Goal: Information Seeking & Learning: Learn about a topic

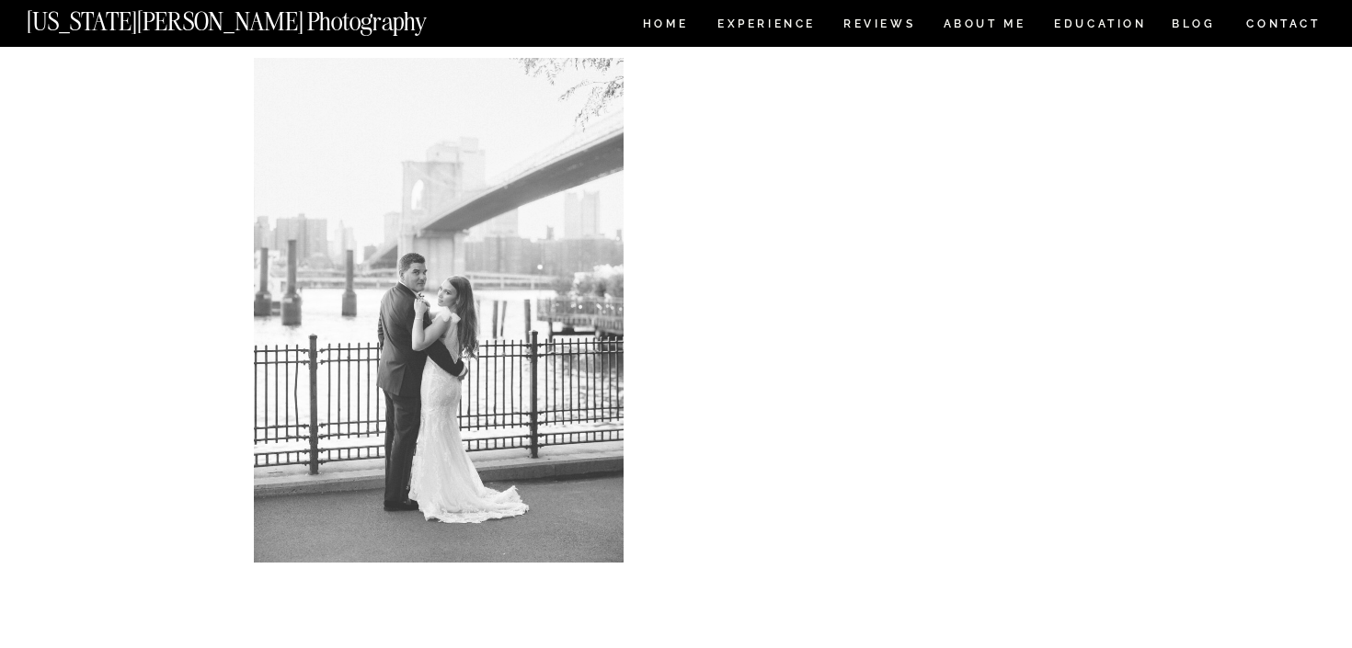
scroll to position [8148, 0]
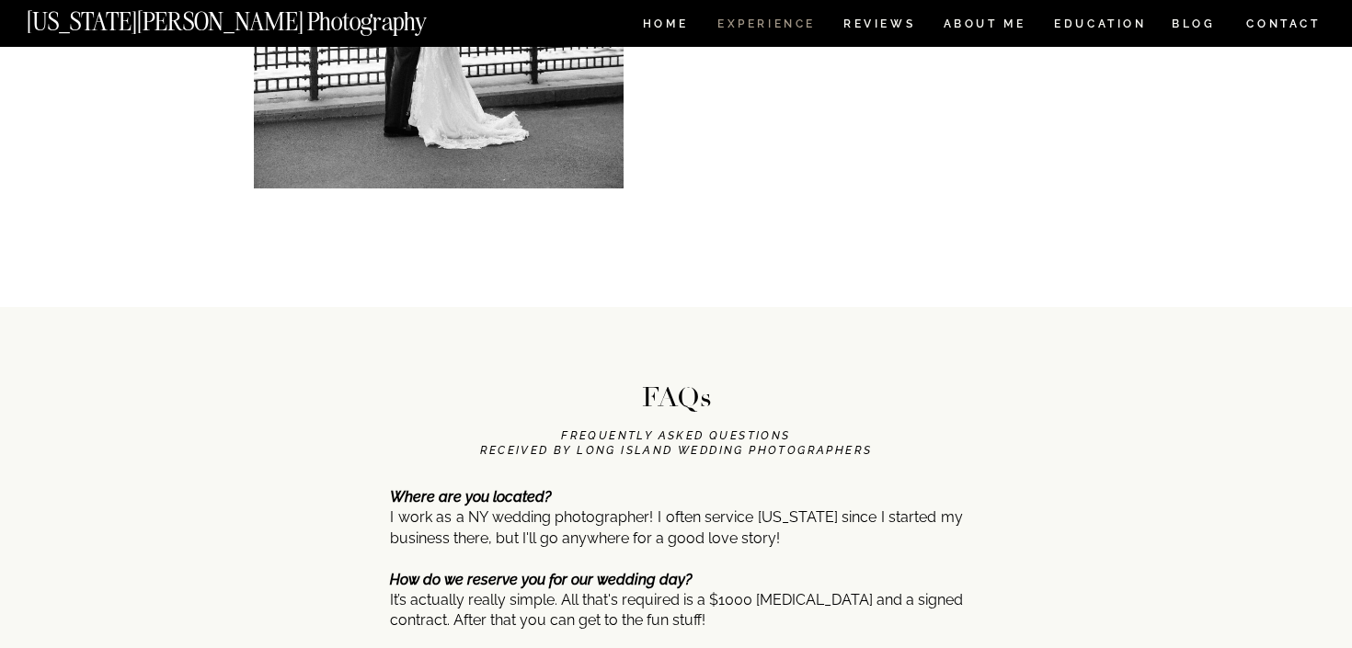
click at [746, 29] on nav "Experience" at bounding box center [765, 26] width 97 height 16
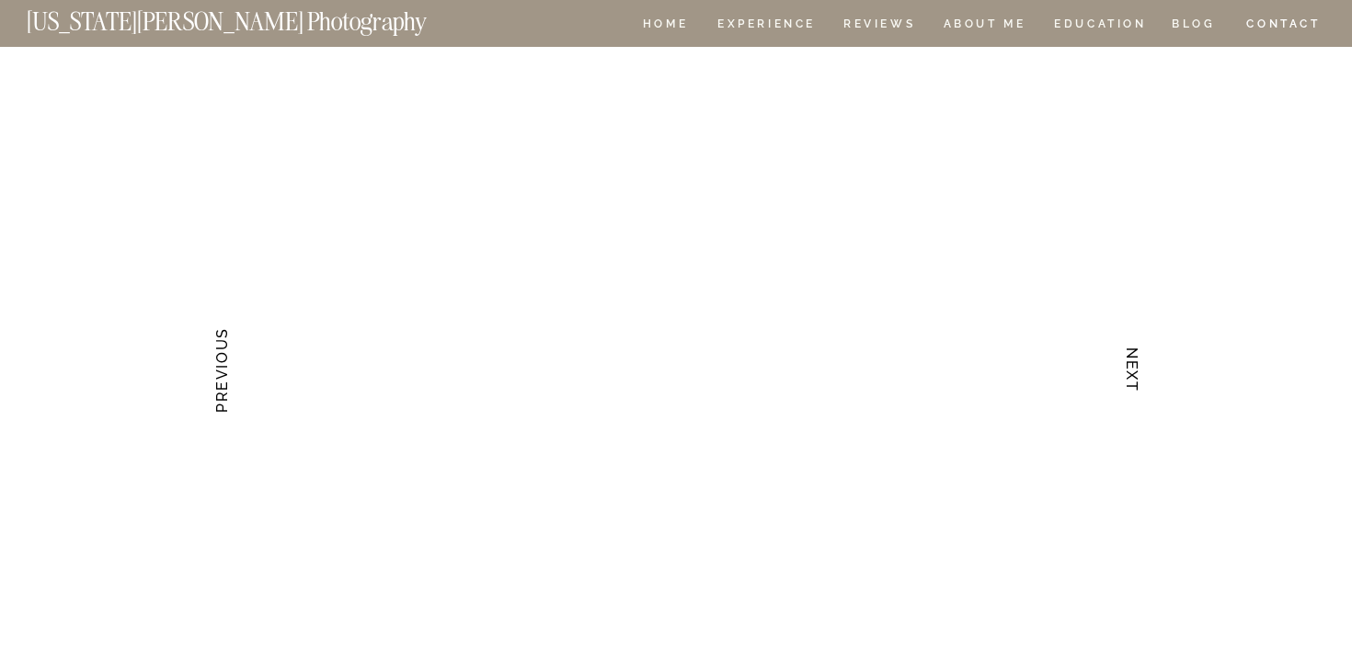
scroll to position [3871, 0]
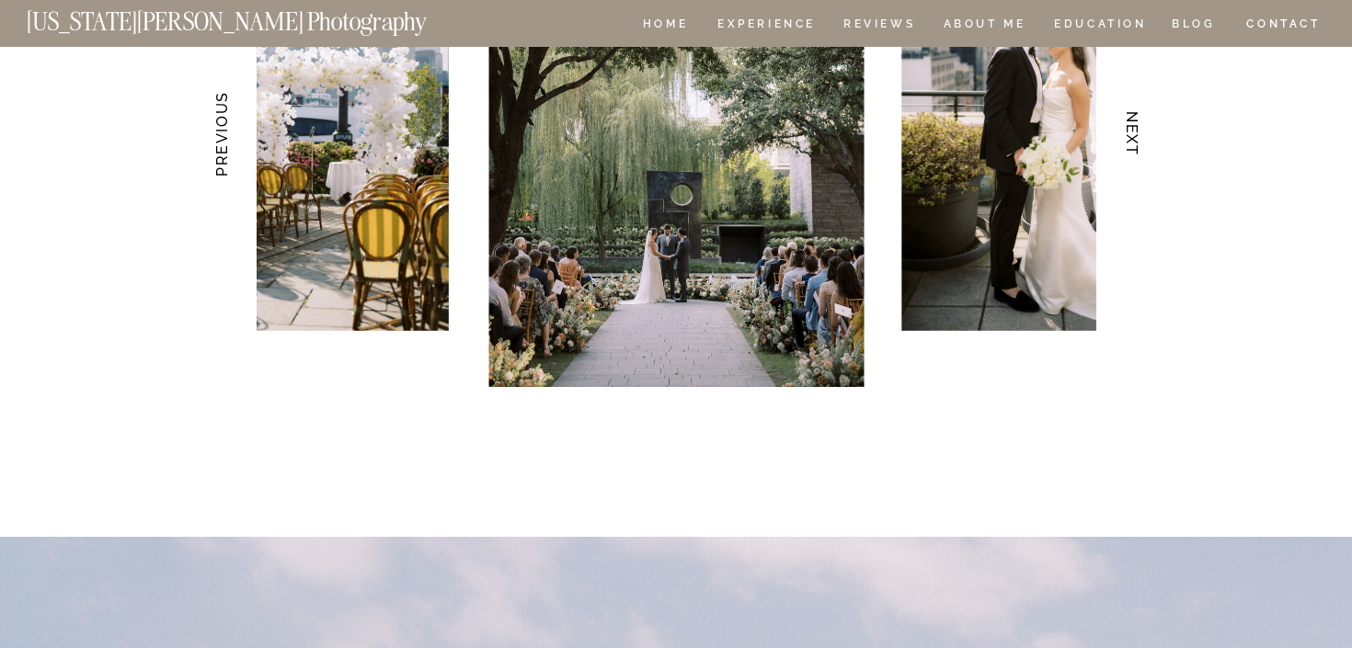
click at [1039, 10] on img at bounding box center [1051, 105] width 300 height 451
click at [1055, 20] on nav "EDUCATION" at bounding box center [1100, 26] width 97 height 16
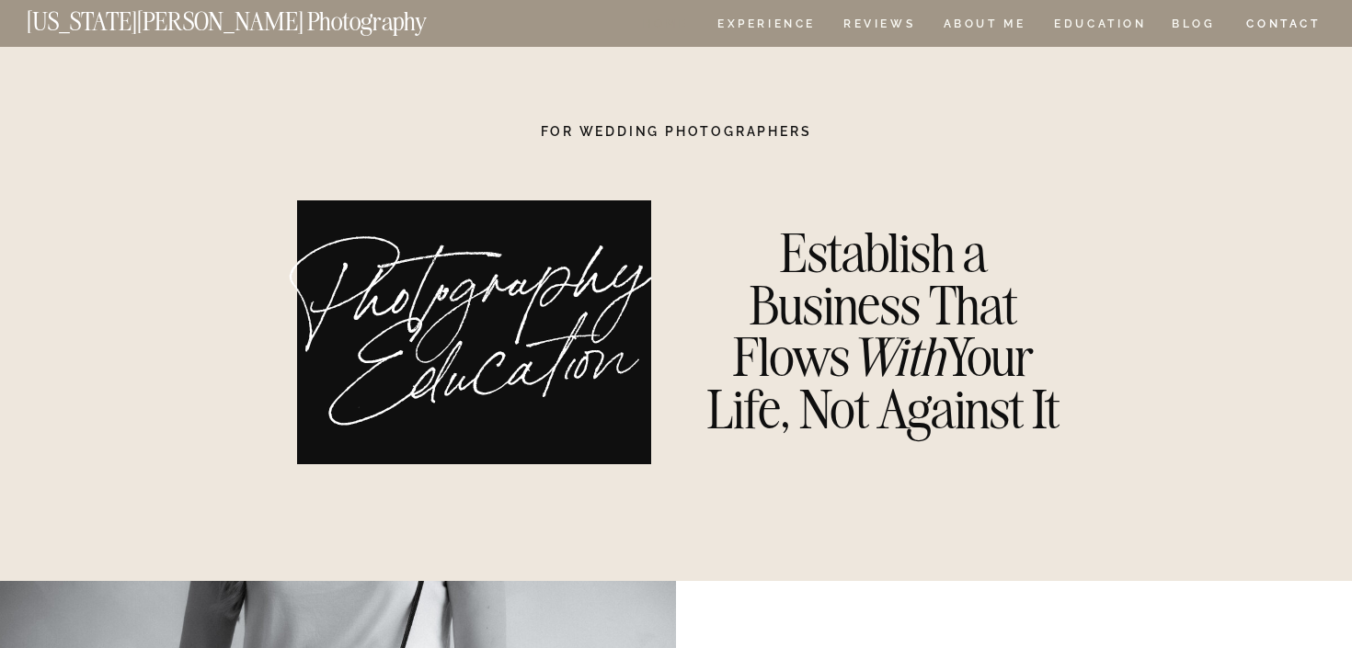
click at [659, 18] on nav "HOME" at bounding box center [665, 26] width 52 height 16
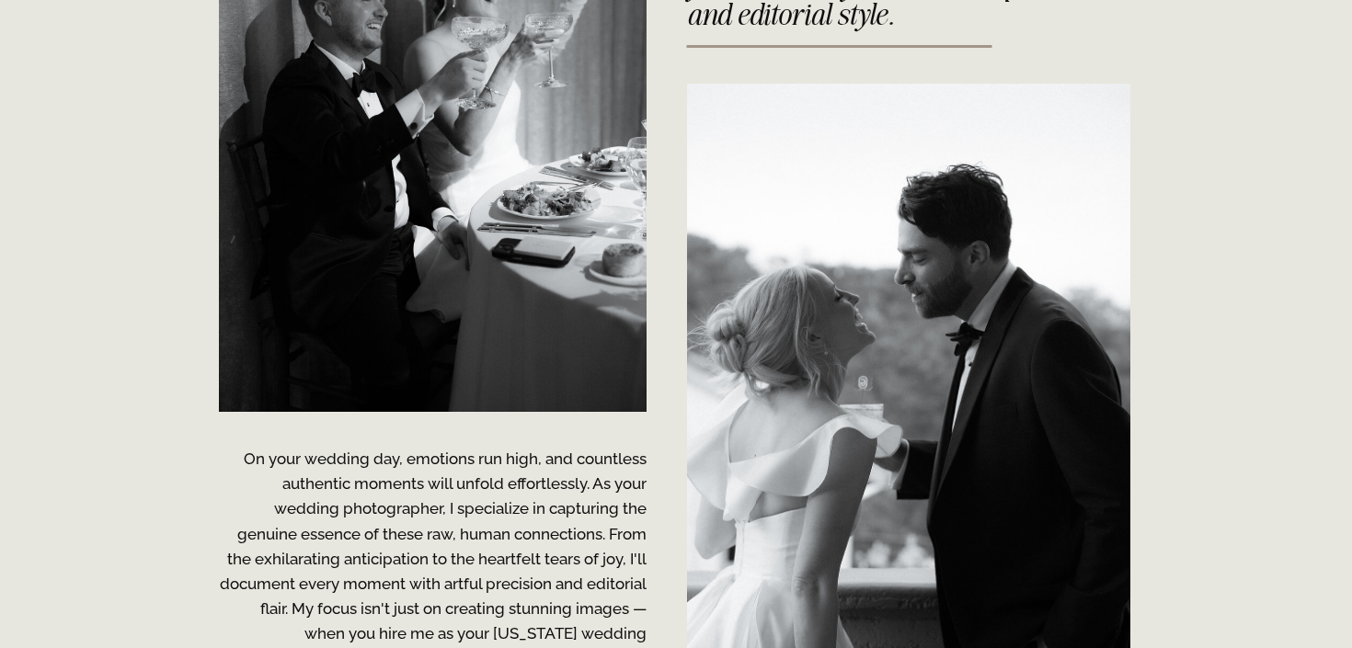
scroll to position [3727, 0]
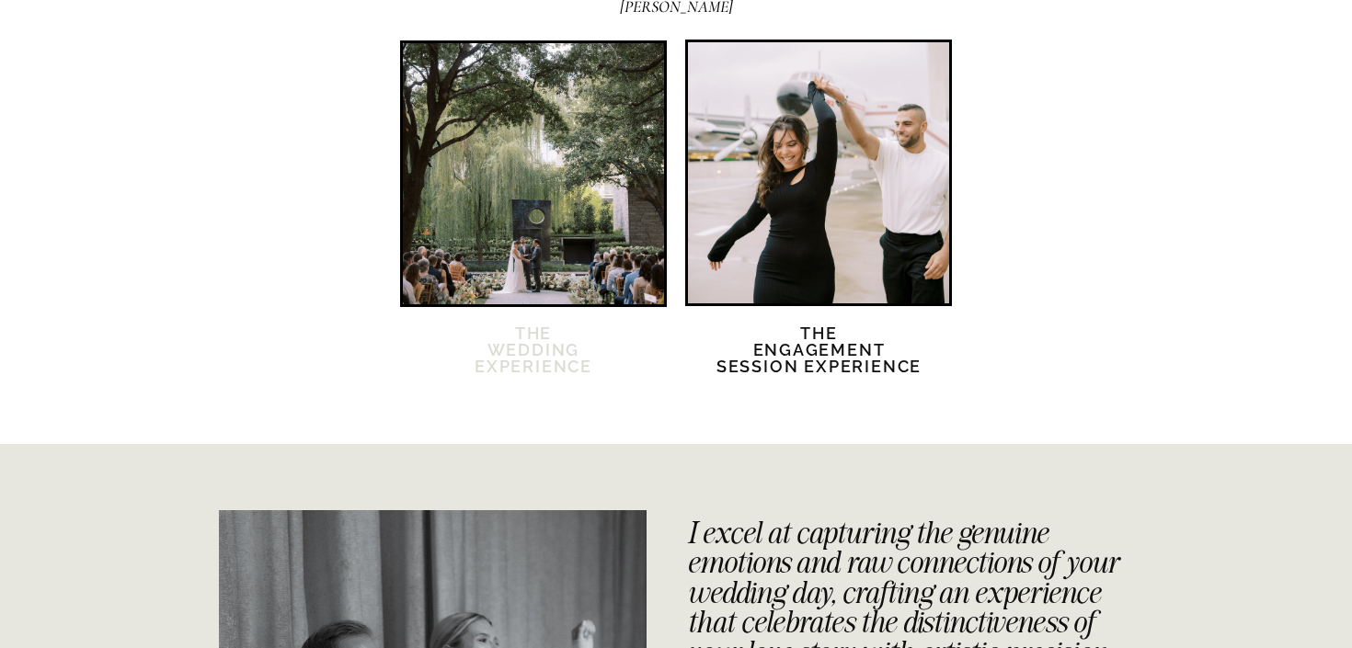
click at [553, 363] on h2 "The Wedding Experience" at bounding box center [533, 362] width 158 height 72
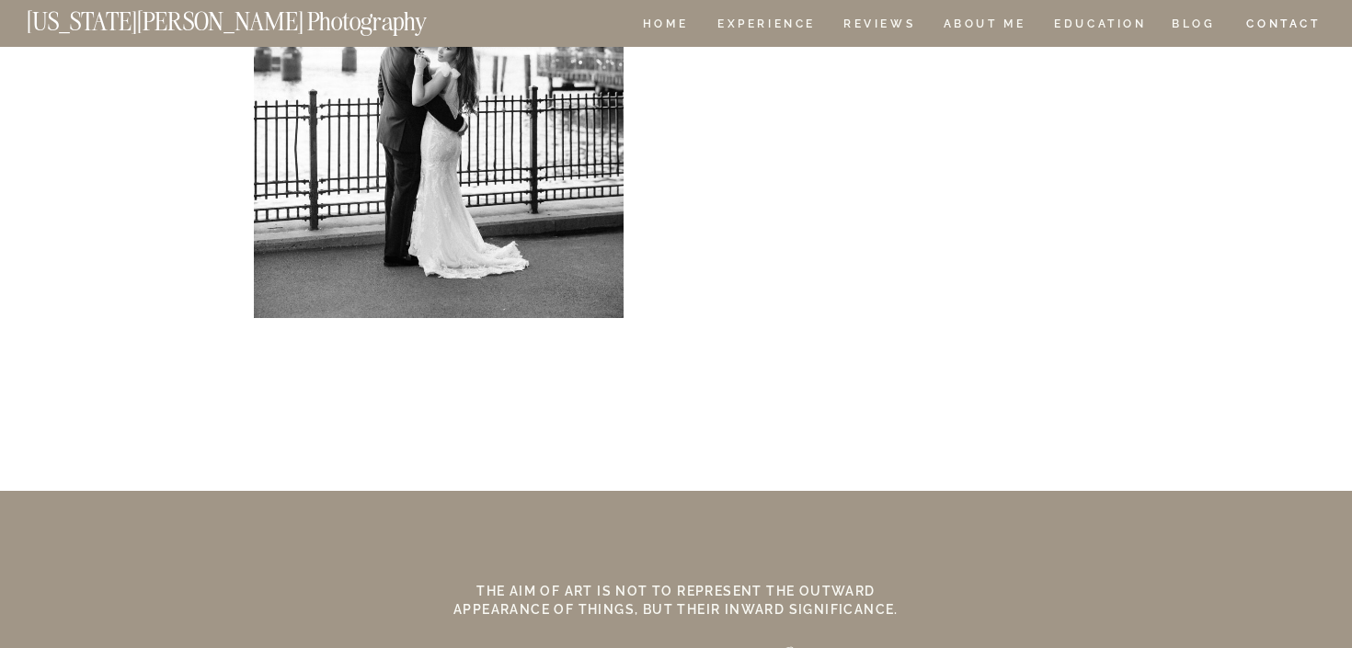
scroll to position [16403, 0]
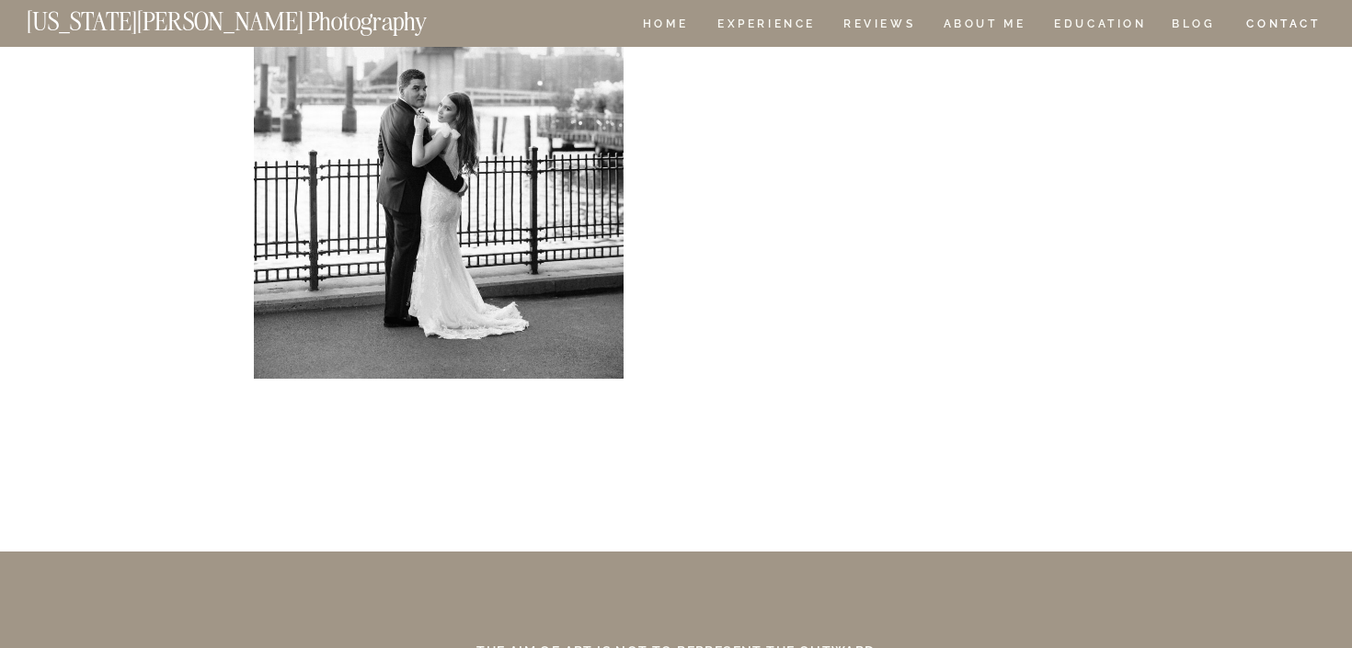
click at [1115, 645] on div at bounding box center [923, 40] width 443 height 1289
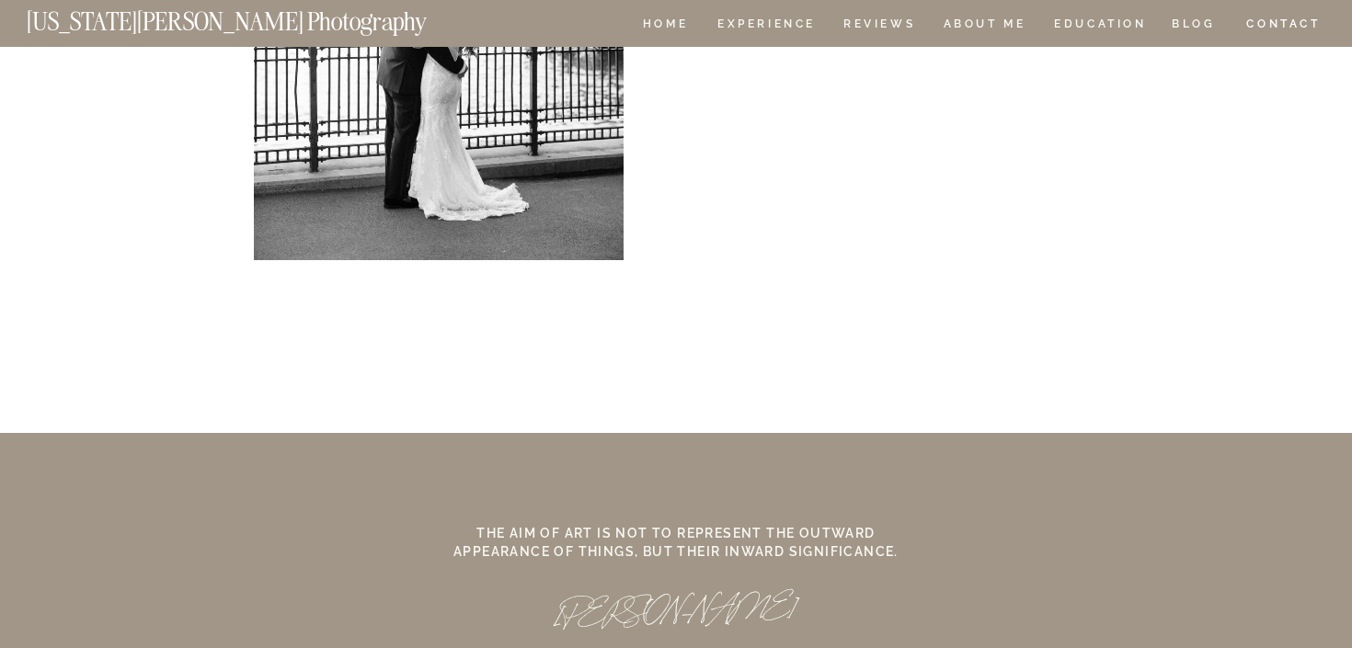
scroll to position [16663, 0]
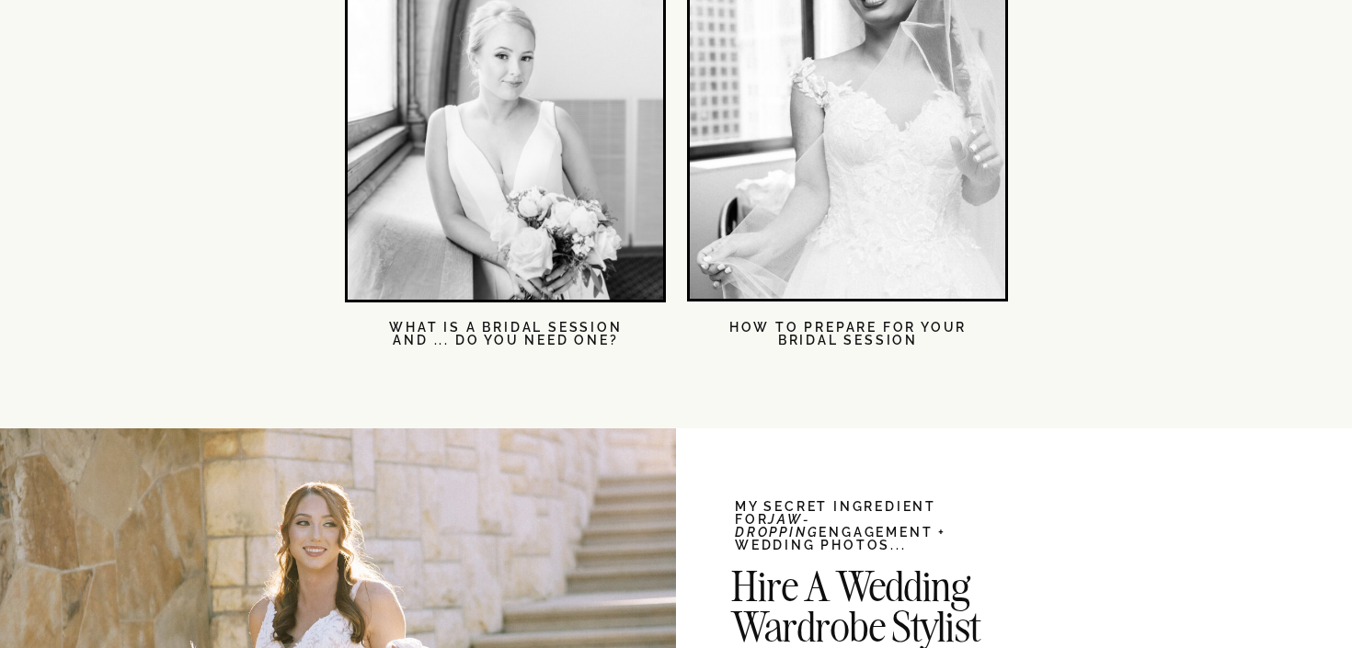
scroll to position [2737, 0]
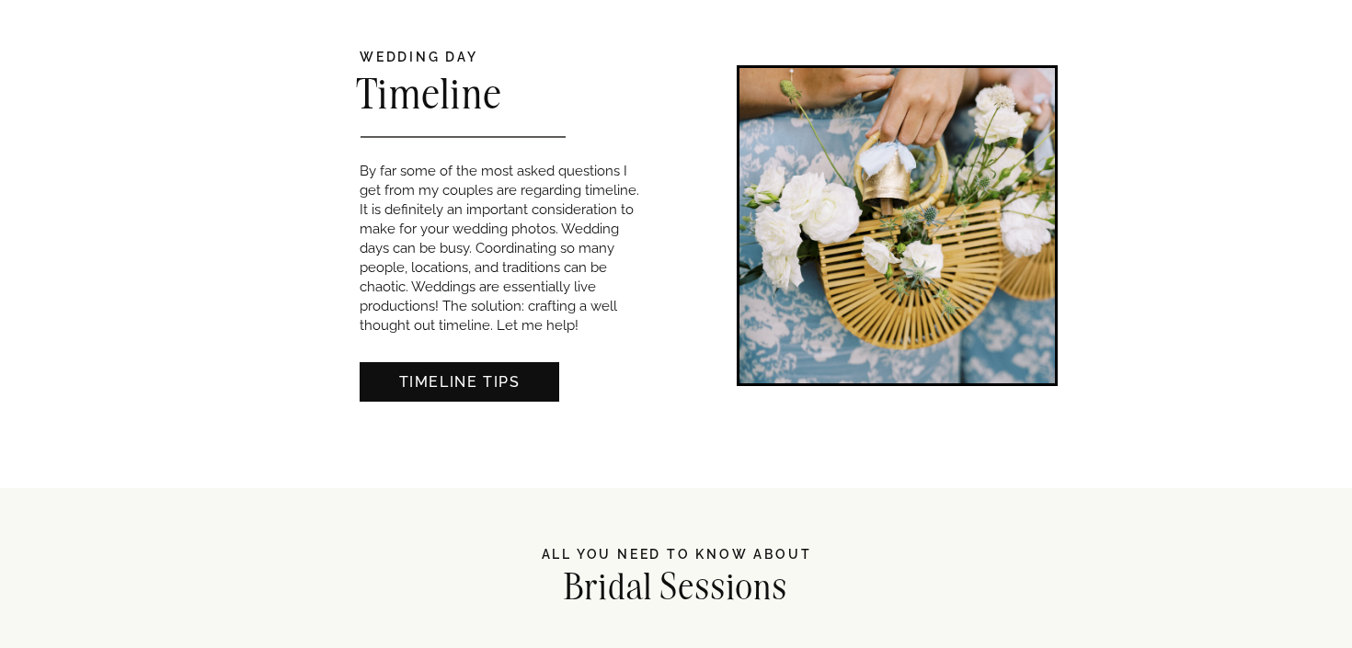
click at [475, 394] on div at bounding box center [460, 382] width 200 height 40
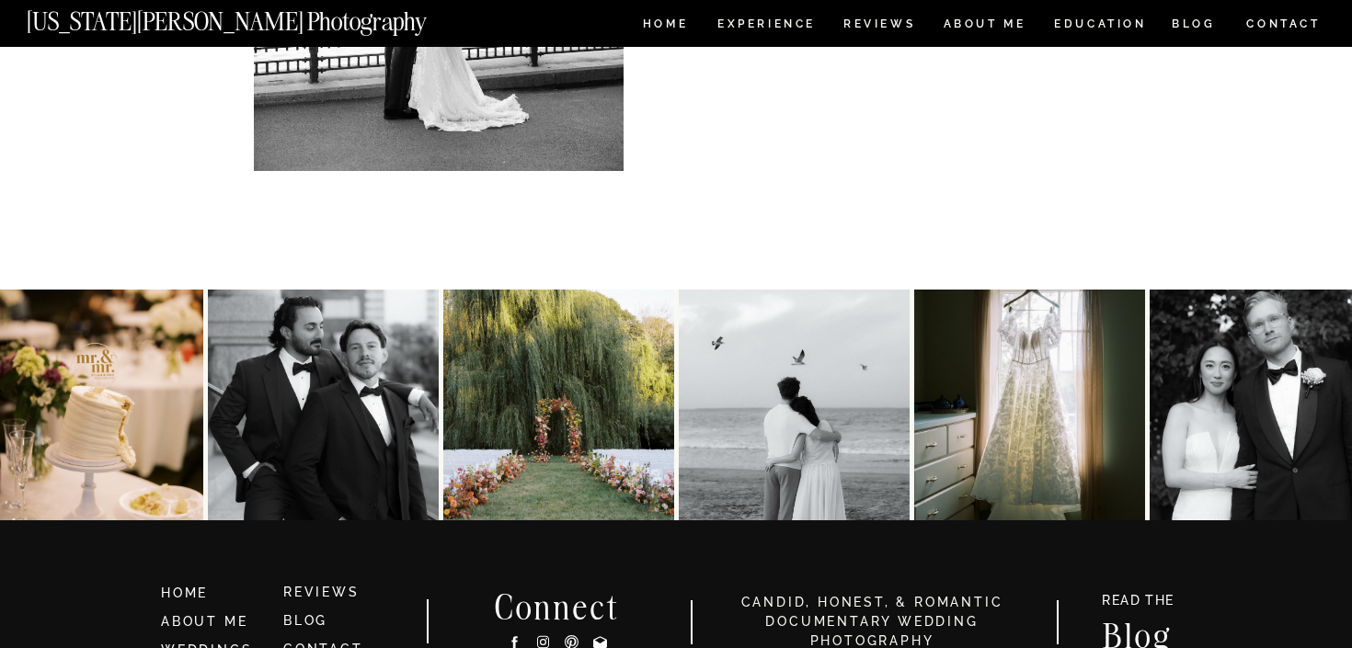
scroll to position [4232, 0]
